Goal: Navigation & Orientation: Find specific page/section

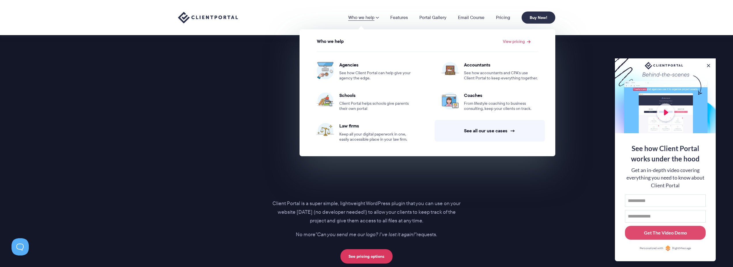
click at [579, 188] on section "Introducing… The perfect portal for your clients Client Portal is a super simpl…" at bounding box center [366, 131] width 733 height 316
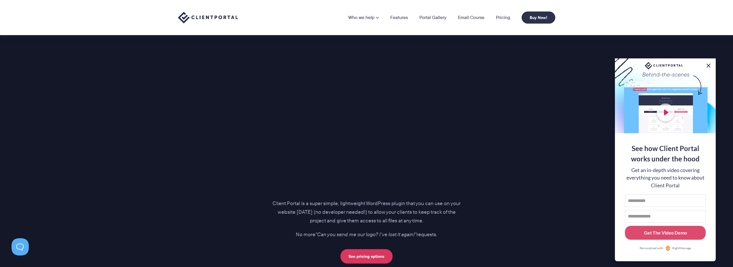
click at [710, 65] on button at bounding box center [709, 65] width 7 height 7
